Goal: Find specific page/section: Find specific page/section

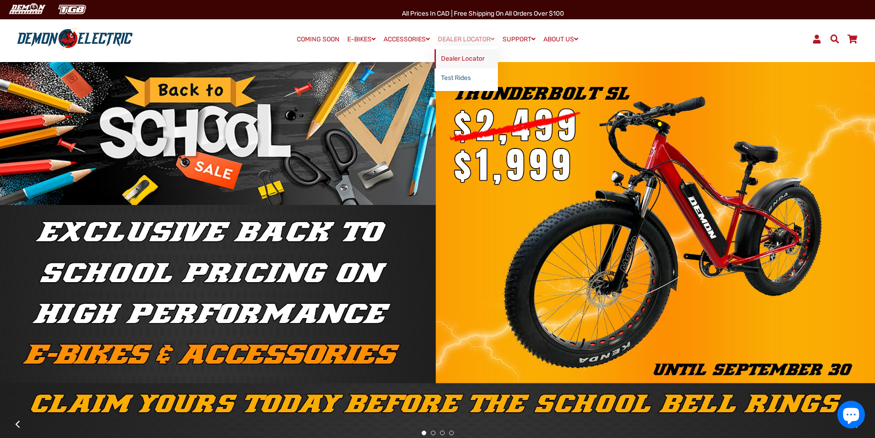
click at [466, 61] on link "Dealer Locator" at bounding box center [465, 58] width 63 height 19
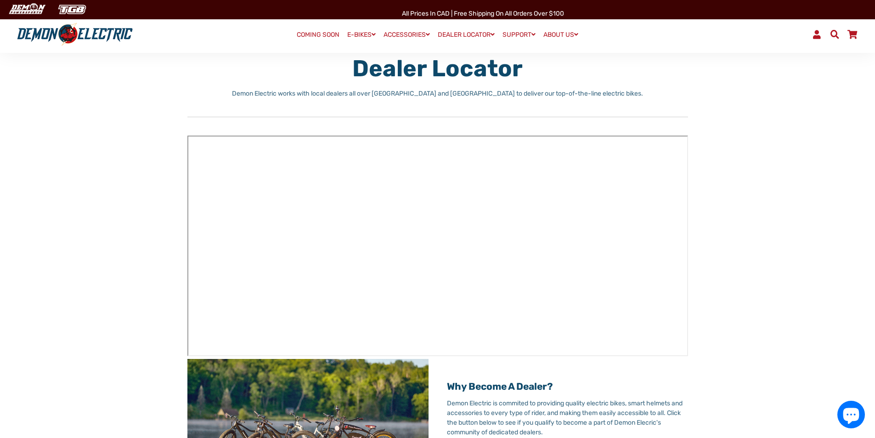
scroll to position [118, 0]
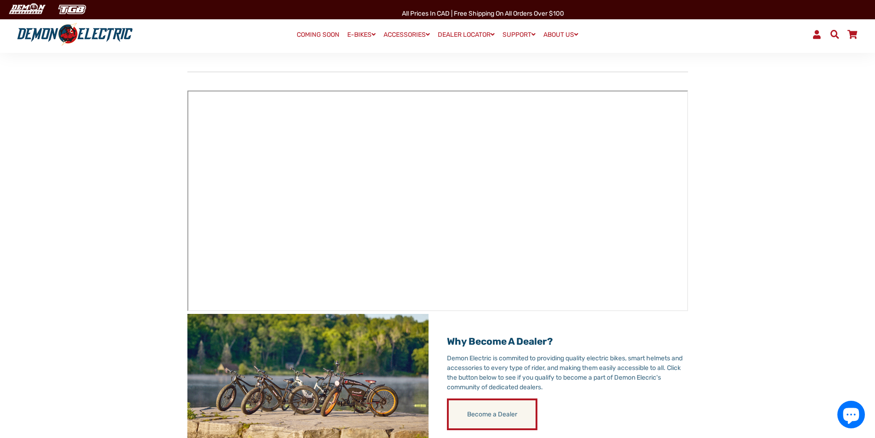
click at [752, 183] on main "Dealer Locator Demon Electric works with local dealers all over Canada and USA …" at bounding box center [437, 392] width 875 height 821
